Goal: Communication & Community: Share content

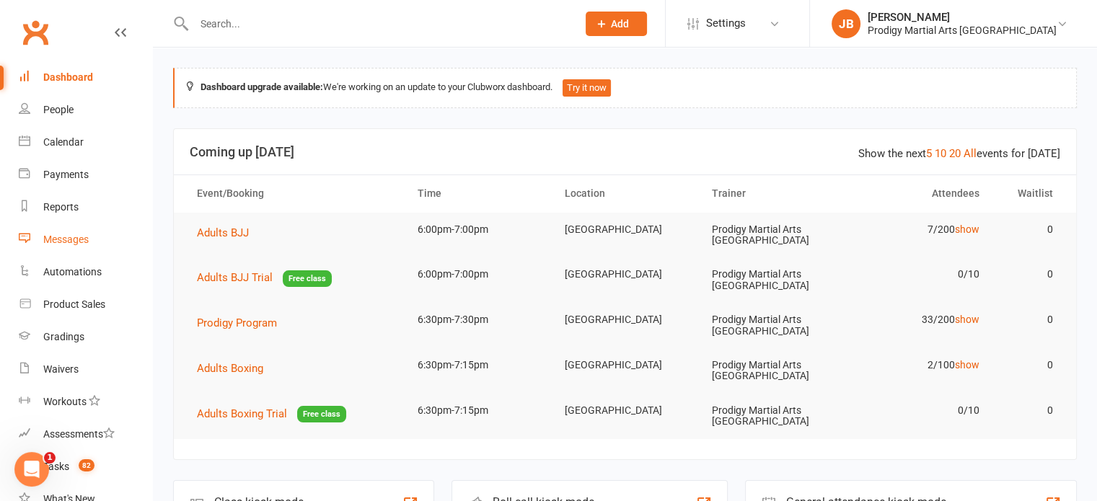
click at [80, 245] on div "Messages" at bounding box center [65, 240] width 45 height 12
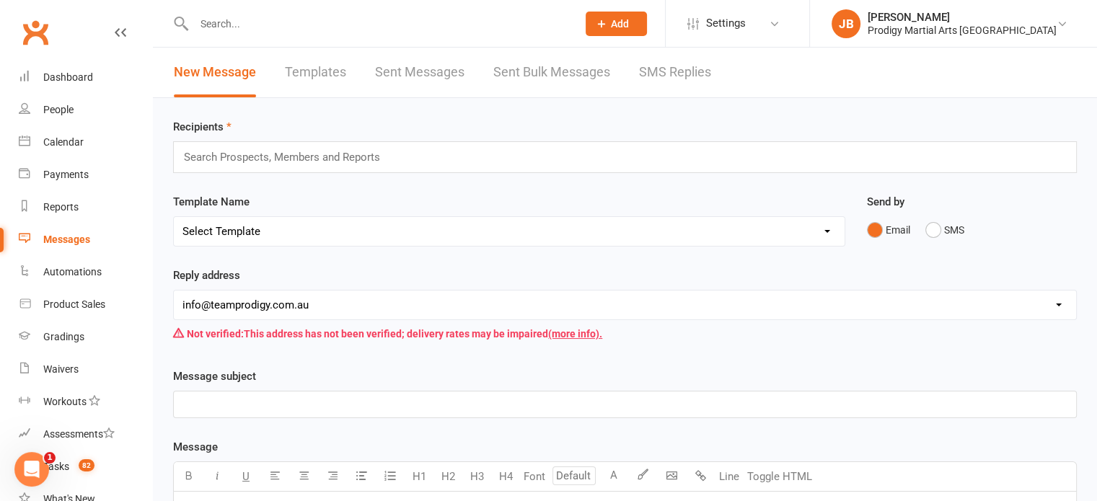
click at [682, 69] on link "SMS Replies" at bounding box center [675, 73] width 72 height 50
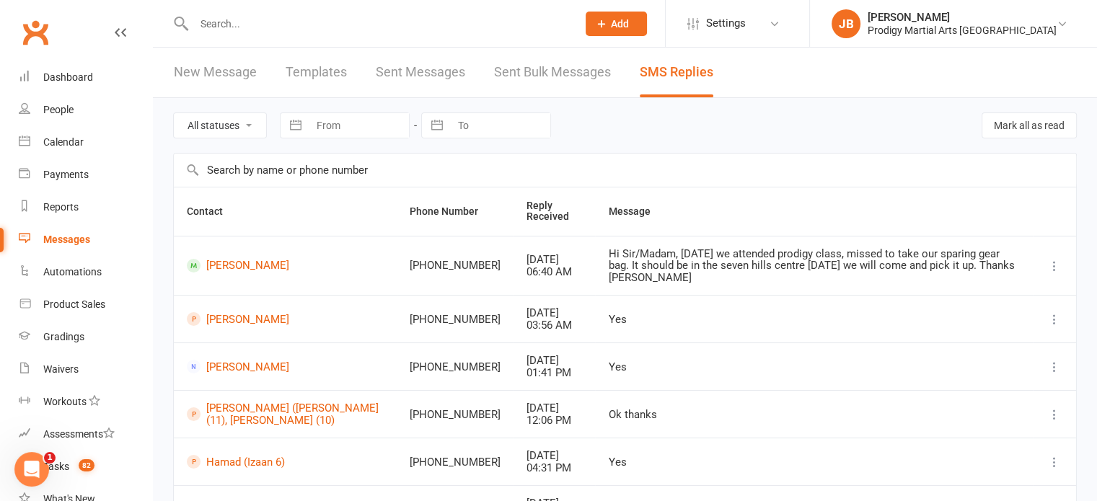
click at [582, 76] on link "Sent Bulk Messages" at bounding box center [552, 73] width 117 height 50
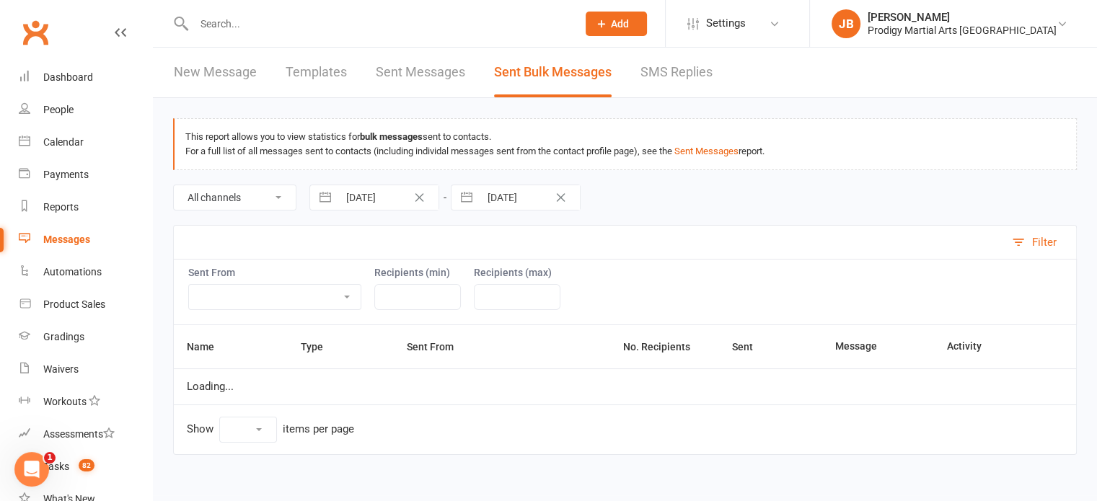
select select "100"
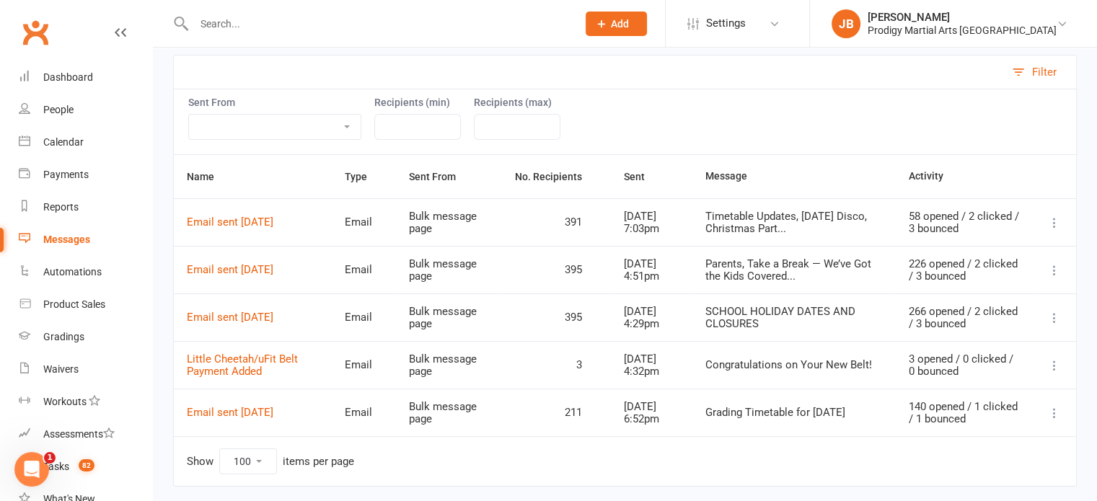
scroll to position [173, 0]
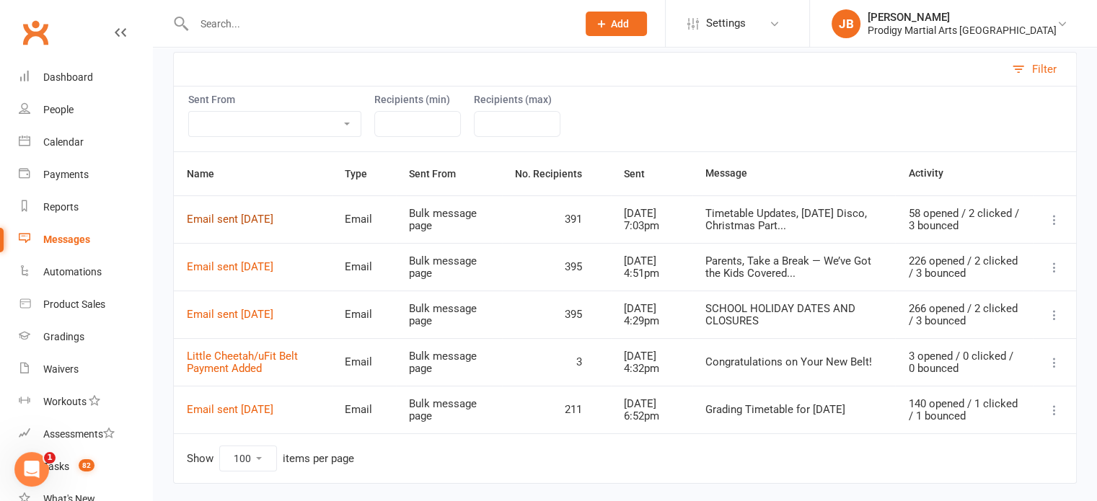
click at [271, 216] on link "Email sent [DATE]" at bounding box center [230, 219] width 87 height 13
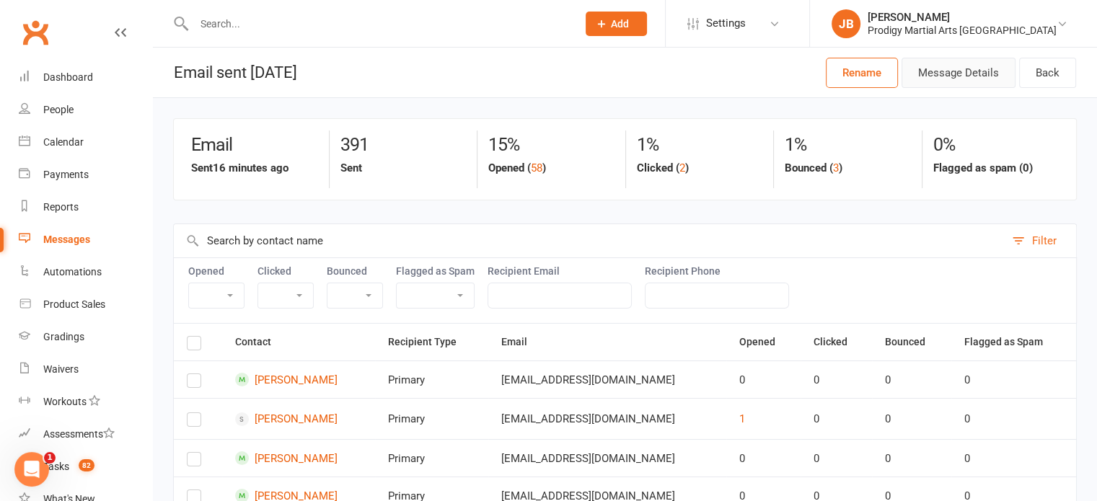
click at [954, 75] on button "Message Details" at bounding box center [959, 73] width 114 height 30
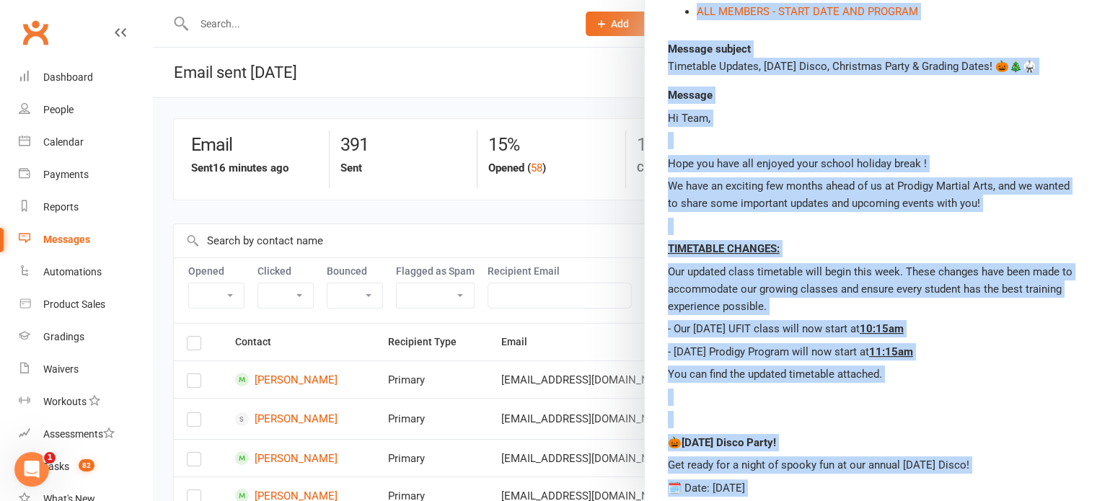
scroll to position [152, 0]
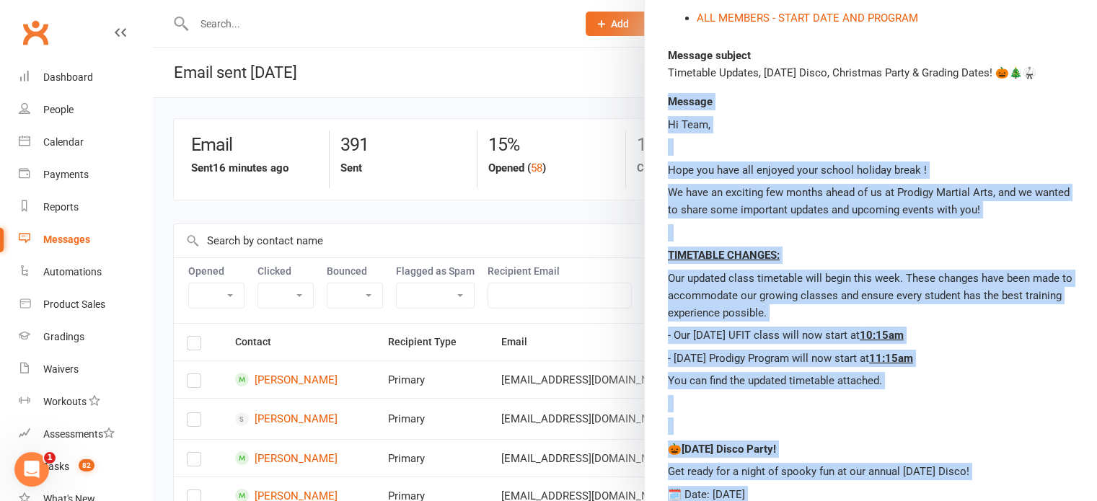
drag, startPoint x: 750, startPoint y: 411, endPoint x: 660, endPoint y: 97, distance: 326.3
copy div "Loremip Do Sita, Cons adi elit sed doeiusm temp incidi utlabor etdol ! Ma aliq …"
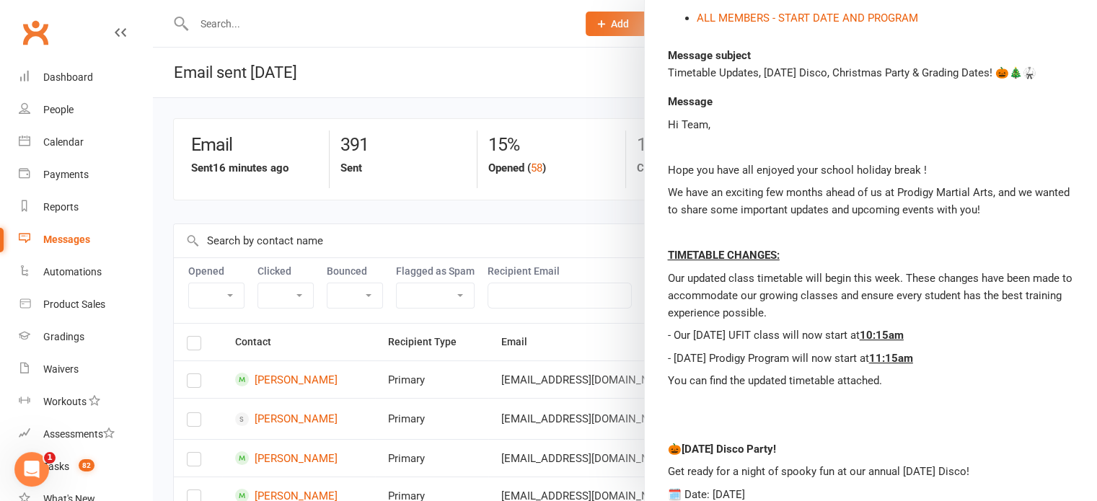
click at [605, 69] on div at bounding box center [625, 250] width 944 height 501
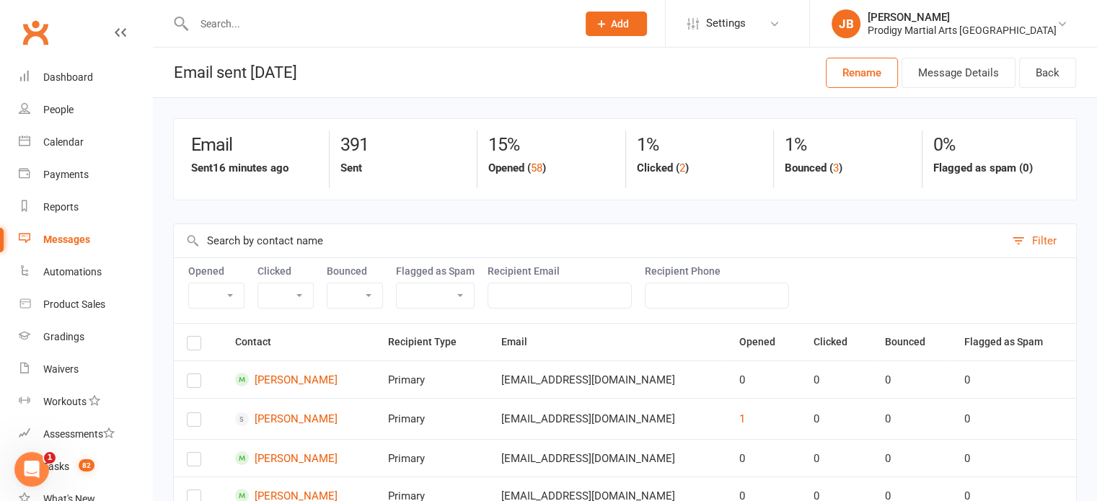
click at [1043, 38] on li "JB [PERSON_NAME] Prodigy Martial Arts Seven Hills Signed in as: Prodigy Martial…" at bounding box center [953, 23] width 288 height 47
click at [1030, 28] on div "Prodigy Martial Arts [GEOGRAPHIC_DATA]" at bounding box center [962, 30] width 189 height 13
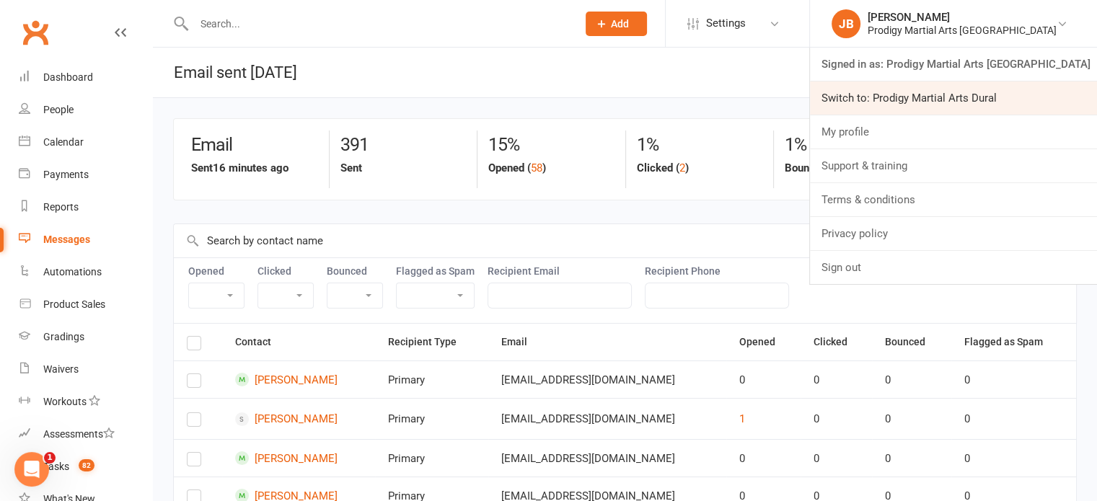
click at [999, 108] on link "Switch to: Prodigy Martial Arts Dural" at bounding box center [953, 98] width 287 height 33
